Goal: Information Seeking & Learning: Learn about a topic

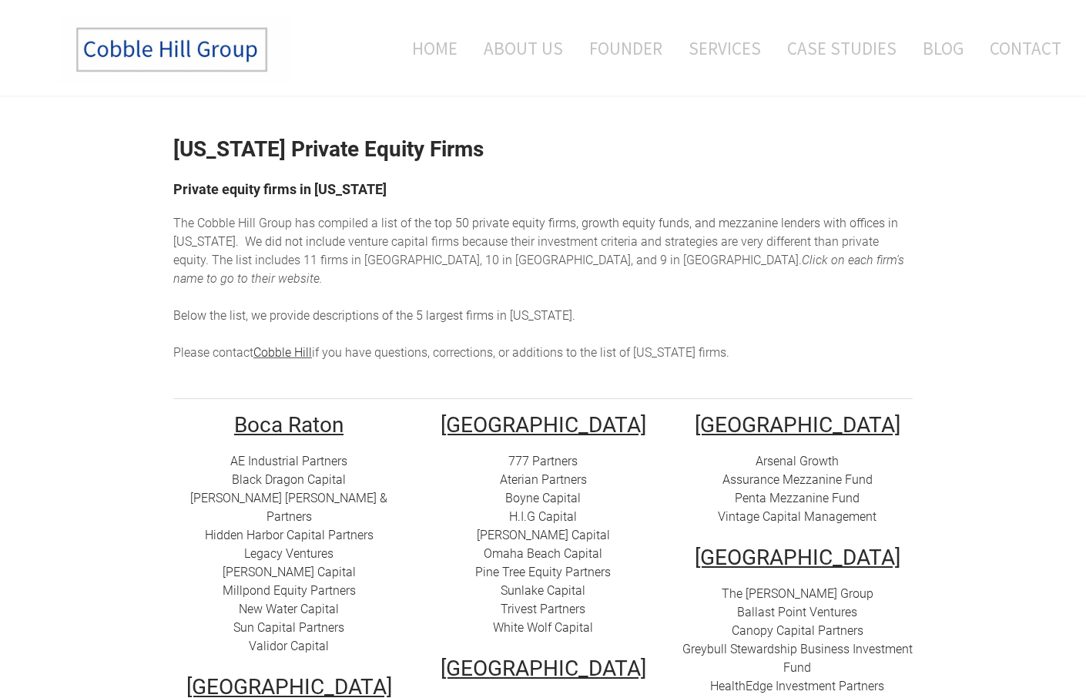
click at [632, 383] on div at bounding box center [542, 390] width 739 height 15
click at [553, 308] on div "The Cobble Hill Group has compiled a list of t he top 50 private equity firms, …" at bounding box center [542, 288] width 739 height 148
click at [661, 345] on span "Please contact Cobble Hill if you have questions, corrections, or additions to …" at bounding box center [451, 352] width 556 height 15
click at [874, 155] on h2 "[US_STATE] Private Equity Firms" at bounding box center [542, 150] width 739 height 22
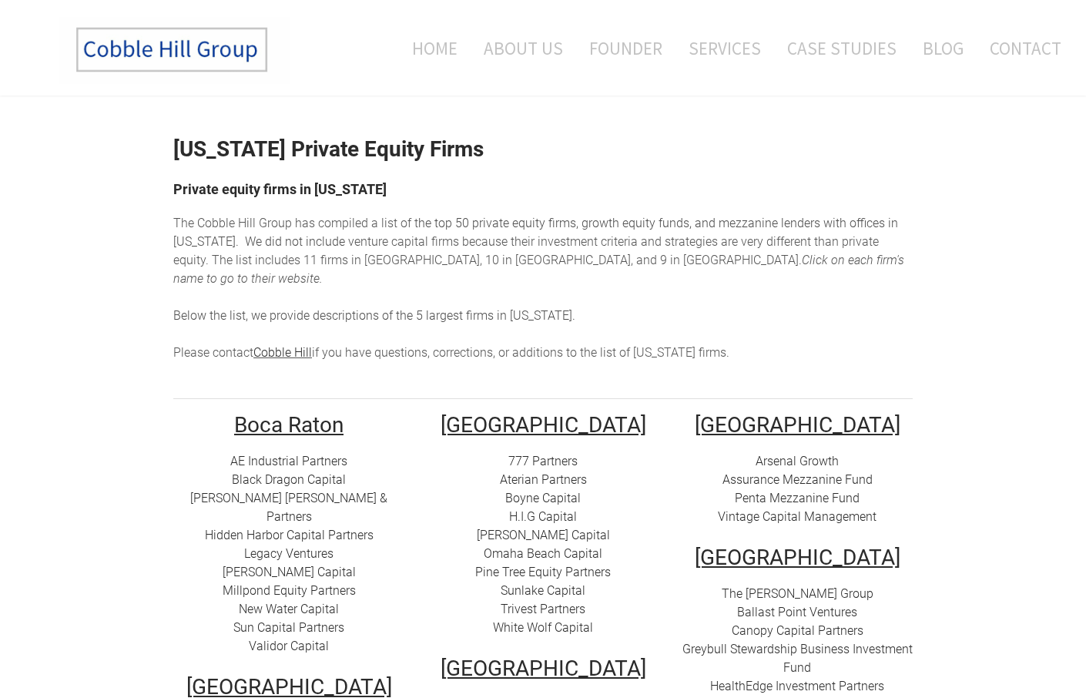
click at [879, 239] on span "enture capital firms because their investment criteria and strategies are very …" at bounding box center [525, 250] width 705 height 33
click at [778, 263] on div "The Cobble Hill Group has compiled a list of t he top 50 private equity firms, …" at bounding box center [542, 288] width 739 height 148
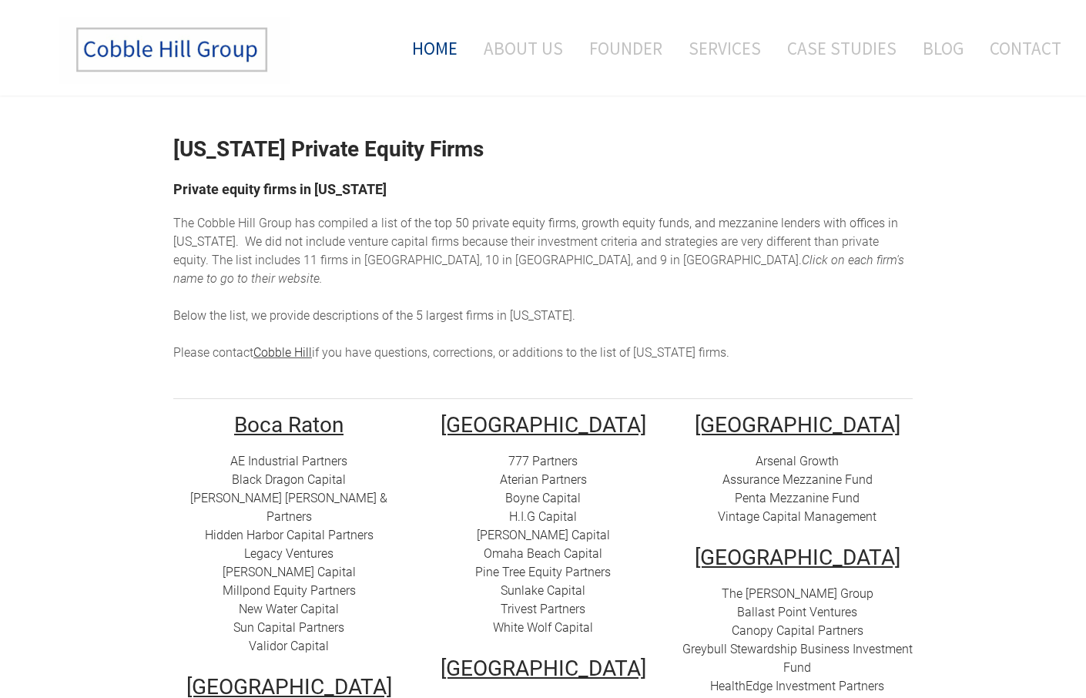
click at [438, 42] on link "Home" at bounding box center [429, 48] width 80 height 64
